Goal: Task Accomplishment & Management: Complete application form

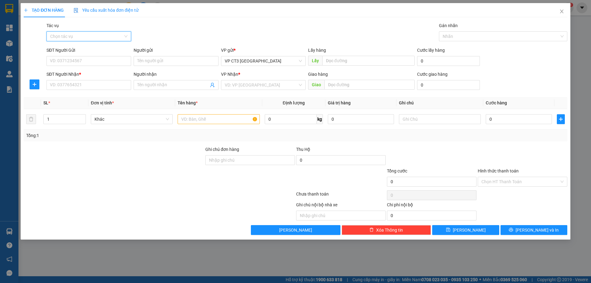
click at [117, 34] on input "Tác vụ" at bounding box center [86, 36] width 73 height 9
click at [105, 60] on div "Nhập hàng kho nhận" at bounding box center [88, 58] width 77 height 7
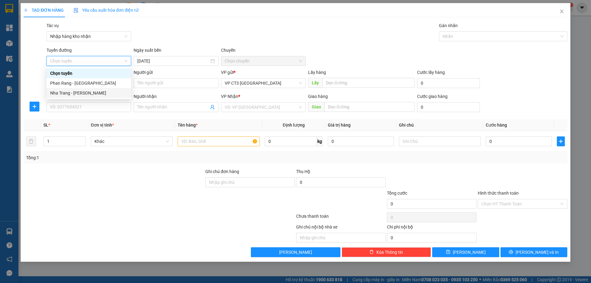
drag, startPoint x: 106, startPoint y: 95, endPoint x: 111, endPoint y: 95, distance: 4.4
click at [106, 95] on div "Nha Trang - [PERSON_NAME]" at bounding box center [88, 93] width 77 height 7
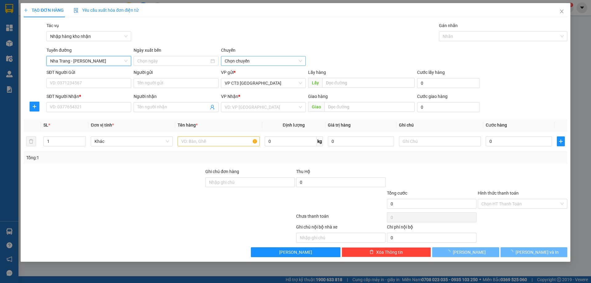
type input "[DATE]"
click at [250, 58] on span "04:30" at bounding box center [263, 60] width 77 height 9
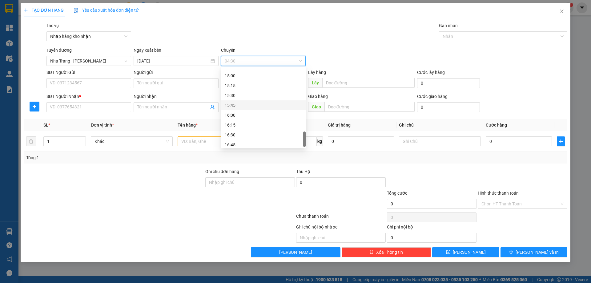
scroll to position [424, 0]
click at [249, 85] on div "15:15" at bounding box center [263, 83] width 77 height 7
click at [459, 33] on div at bounding box center [500, 36] width 119 height 7
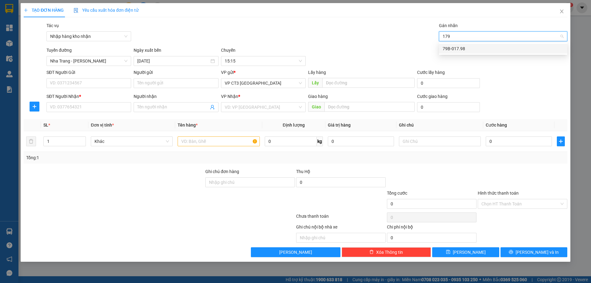
type input "1798"
click at [456, 50] on div "79B-017.98" at bounding box center [503, 48] width 121 height 7
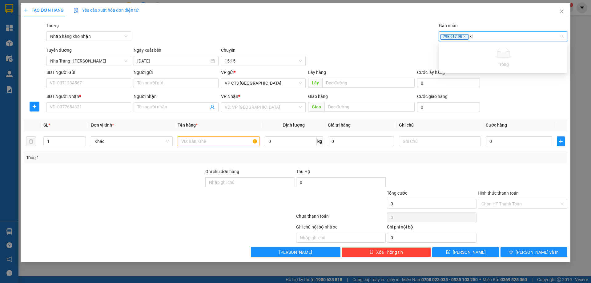
type input "k"
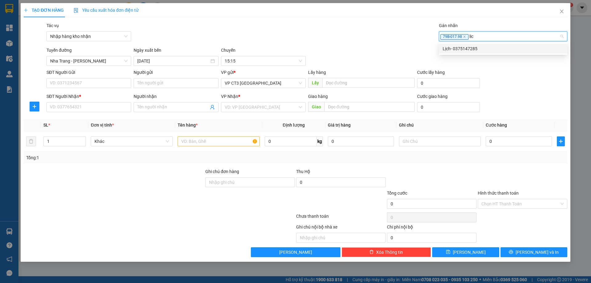
type input "lich"
click at [454, 50] on div "Lịch- 0375147285" at bounding box center [503, 48] width 121 height 7
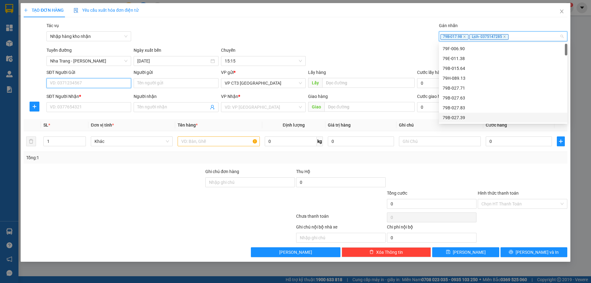
click at [108, 79] on input "SĐT Người Gửi" at bounding box center [89, 83] width 85 height 10
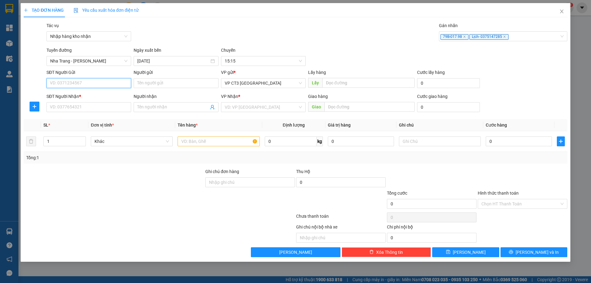
click at [108, 80] on input "SĐT Người Gửi" at bounding box center [89, 83] width 85 height 10
click at [109, 80] on input "SĐT Người Gửi" at bounding box center [89, 83] width 85 height 10
type input "0348522525"
click at [94, 109] on input "SĐT Người Nhận *" at bounding box center [89, 107] width 85 height 10
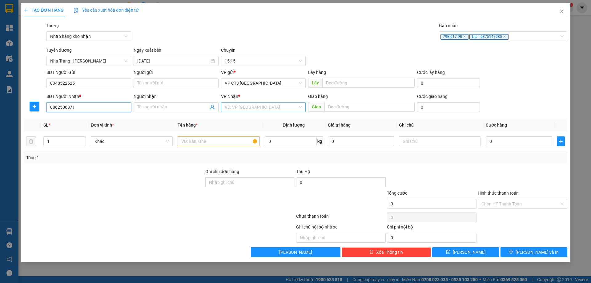
type input "0862506871"
click at [238, 107] on input "search" at bounding box center [261, 107] width 73 height 9
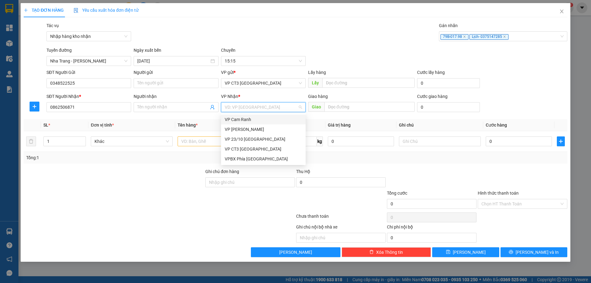
click at [249, 118] on div "VP Cam Ranh" at bounding box center [263, 119] width 77 height 7
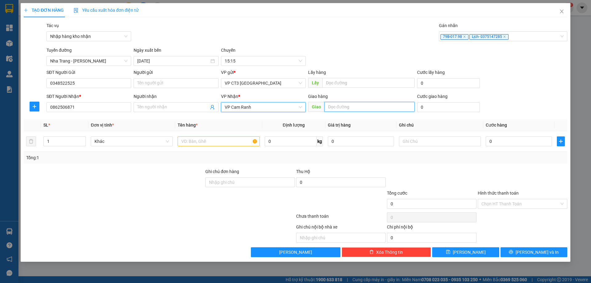
click at [333, 107] on input "text" at bounding box center [370, 107] width 90 height 10
type input "Nhà Máy Đường"
click at [185, 110] on input "Người nhận" at bounding box center [172, 107] width 71 height 7
click at [217, 140] on input "text" at bounding box center [219, 141] width 82 height 10
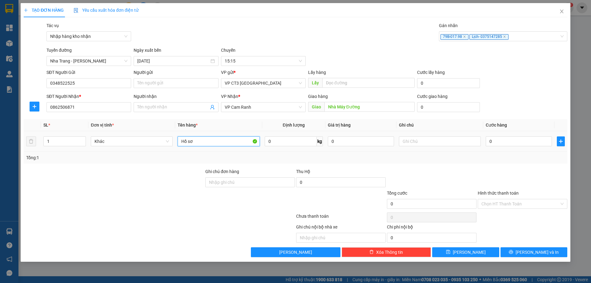
type input "Hồ sơ"
type input "2"
type input "20"
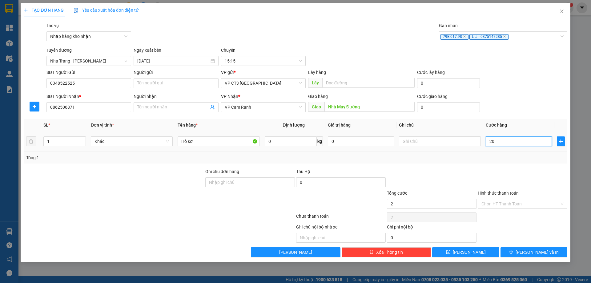
type input "20"
type input "200"
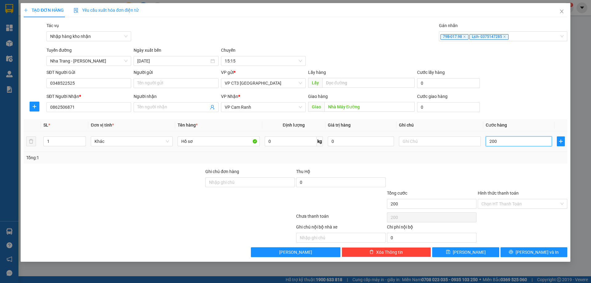
type input "2.000"
type input "20.000"
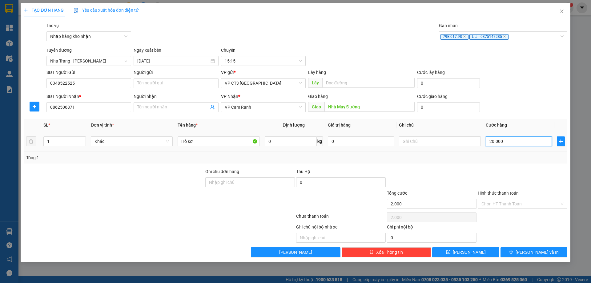
type input "20.000"
click at [509, 204] on input "Hình thức thanh toán" at bounding box center [521, 203] width 78 height 9
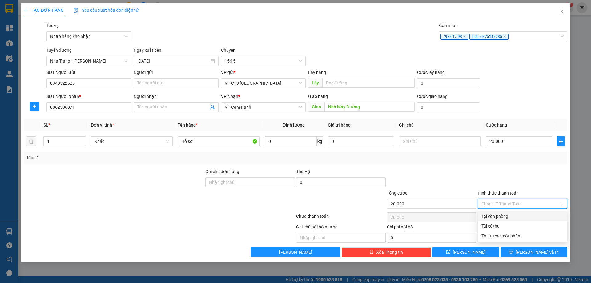
click at [503, 169] on div at bounding box center [522, 179] width 91 height 22
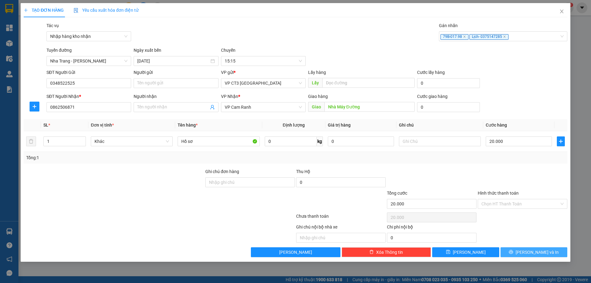
click at [535, 250] on span "[PERSON_NAME] và In" at bounding box center [537, 252] width 43 height 7
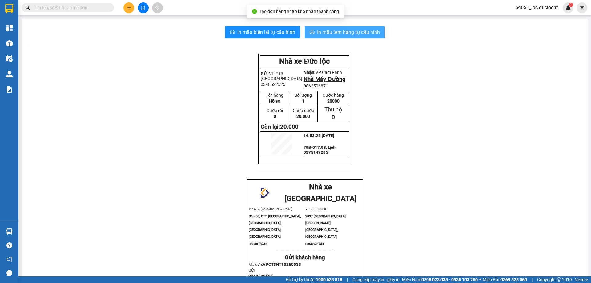
click at [344, 34] on span "In mẫu tem hàng tự cấu hình" at bounding box center [348, 32] width 63 height 8
